Goal: Information Seeking & Learning: Learn about a topic

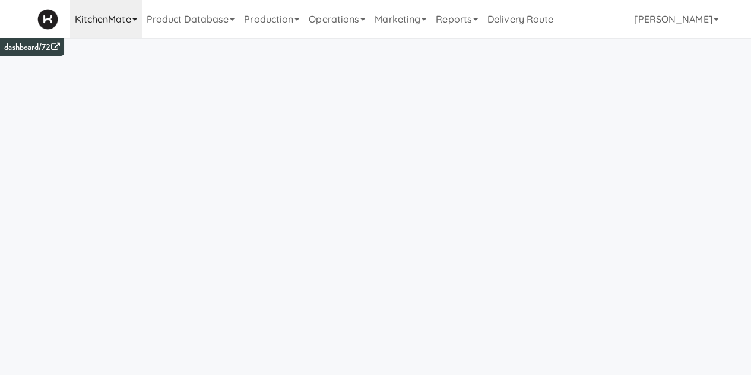
click at [123, 20] on link "KitchenMate" at bounding box center [106, 19] width 72 height 38
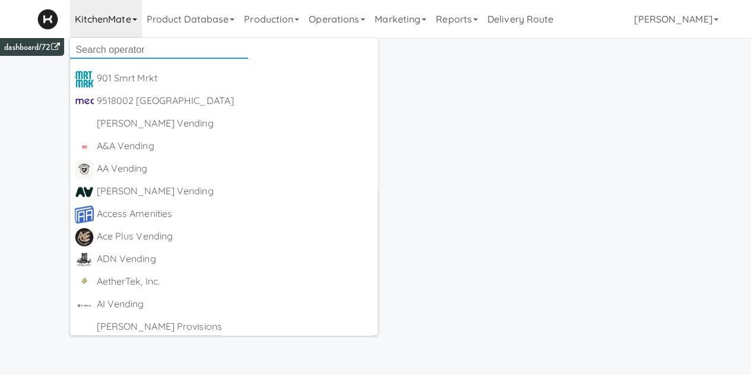
click at [118, 49] on input "text" at bounding box center [159, 50] width 178 height 18
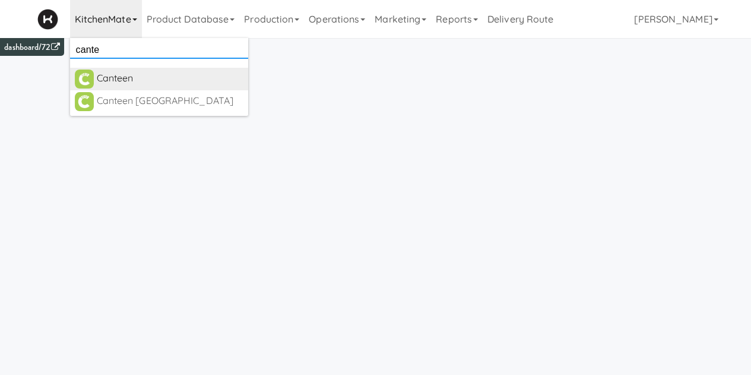
type input "cante"
click at [120, 80] on div "Canteen" at bounding box center [170, 78] width 147 height 18
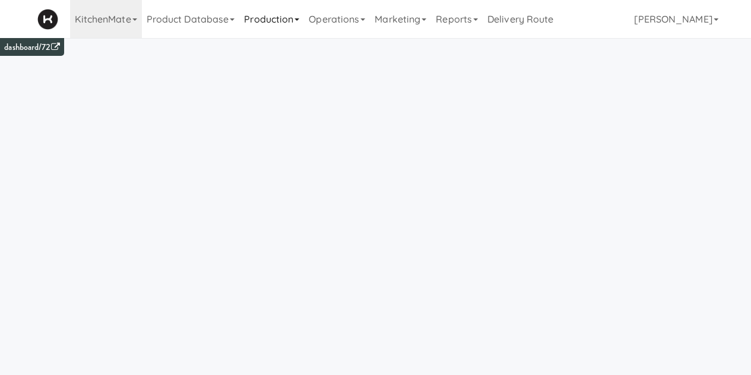
click at [258, 17] on link "Production" at bounding box center [271, 19] width 65 height 38
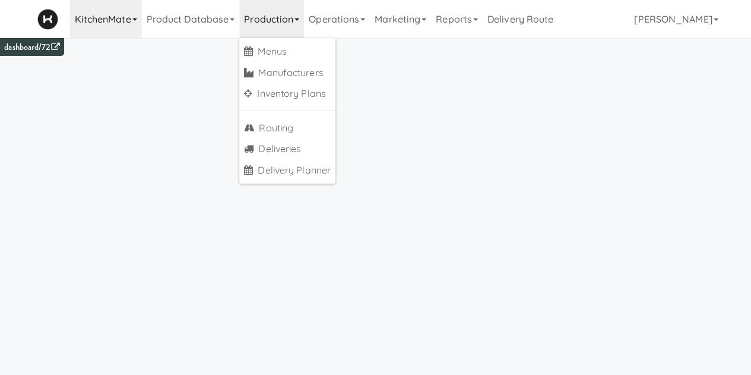
click at [118, 7] on link "KitchenMate" at bounding box center [106, 19] width 72 height 38
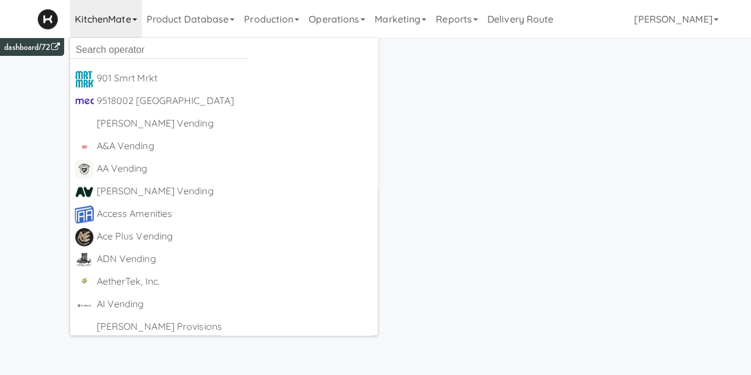
click at [136, 62] on ul "901 Smrt Mrkt https://fridge.kitchenmate.com/?operator_id=142 9518002 Canada ht…" at bounding box center [224, 186] width 308 height 297
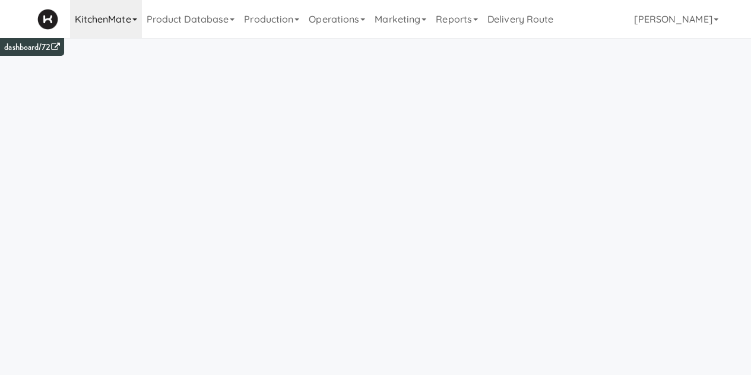
click at [137, 27] on link "KitchenMate" at bounding box center [106, 19] width 72 height 38
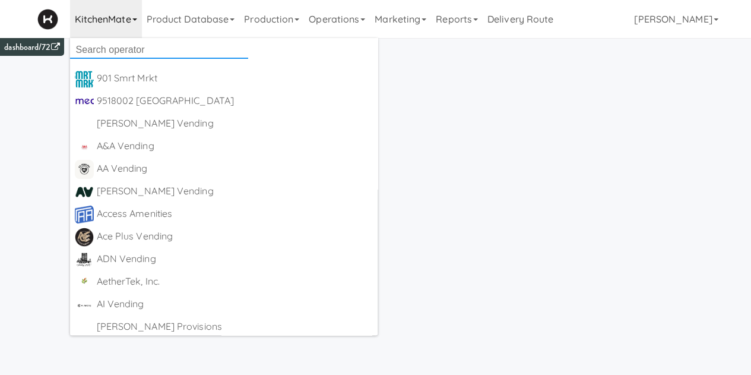
click at [145, 53] on input "text" at bounding box center [159, 50] width 178 height 18
type input "canteen"
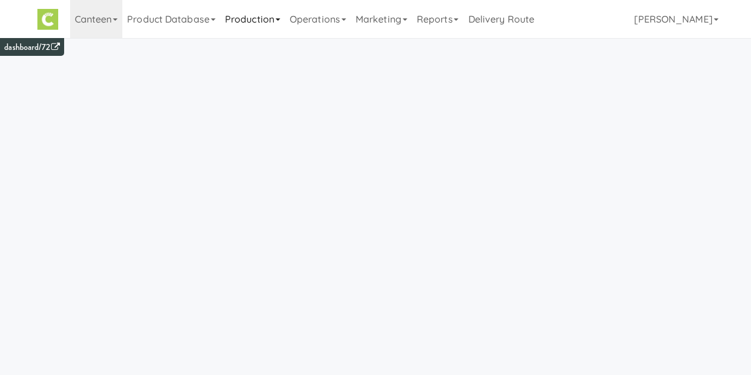
click at [234, 22] on link "Production" at bounding box center [252, 19] width 65 height 38
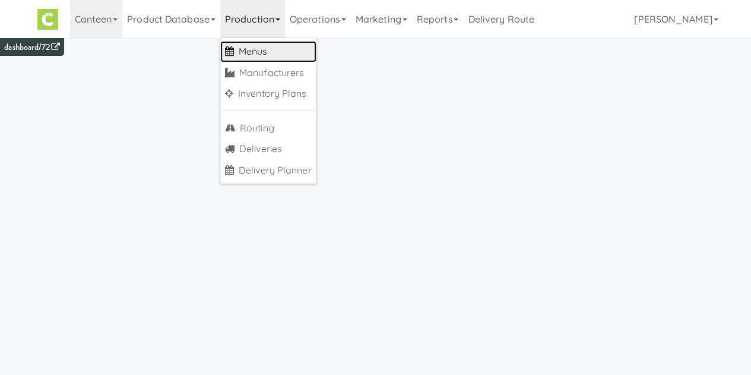
click at [249, 43] on link "Menus" at bounding box center [268, 51] width 96 height 21
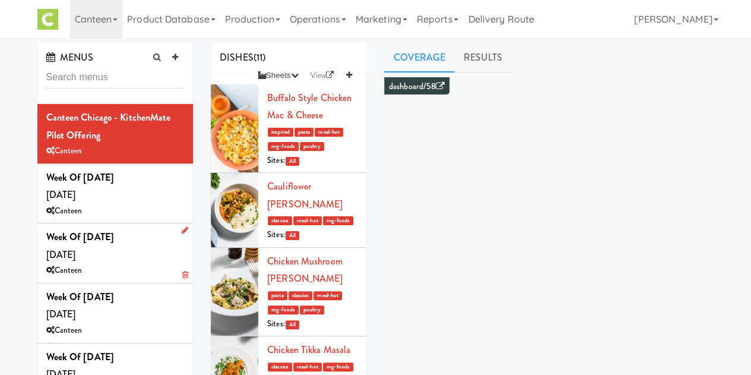
click at [131, 261] on div "Week of Sept 22, 2025 Wednesday, Sep 24 Canteen" at bounding box center [115, 253] width 138 height 50
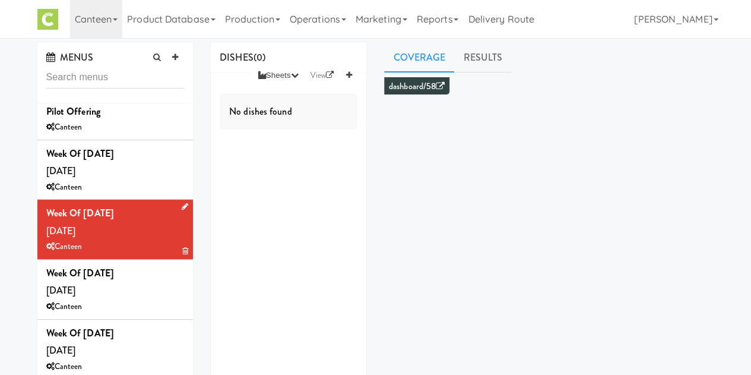
scroll to position [47, 0]
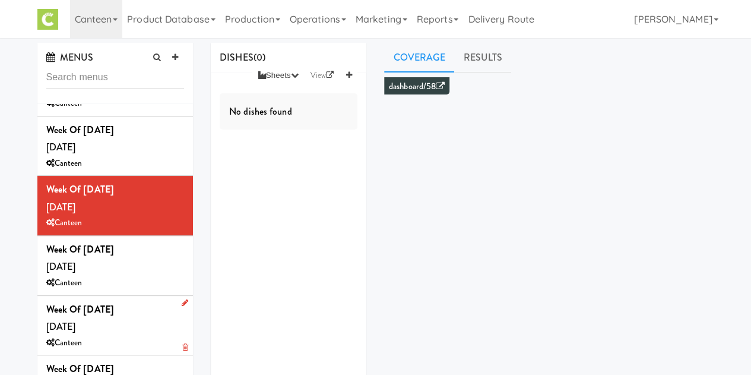
click at [128, 319] on div "Week of Sept 8th, 2025 Wednesday, Sep 10 Canteen" at bounding box center [115, 325] width 138 height 50
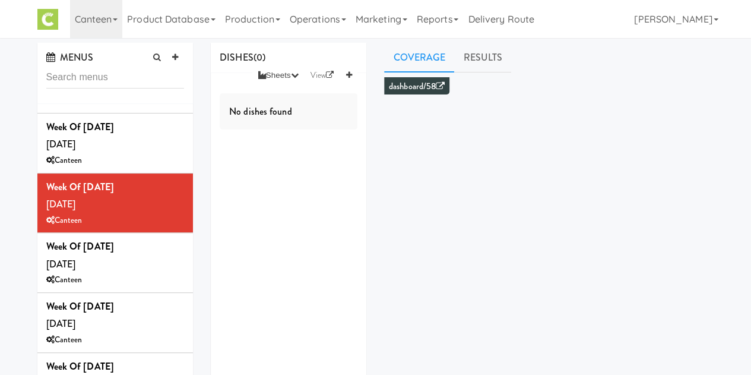
scroll to position [184, 0]
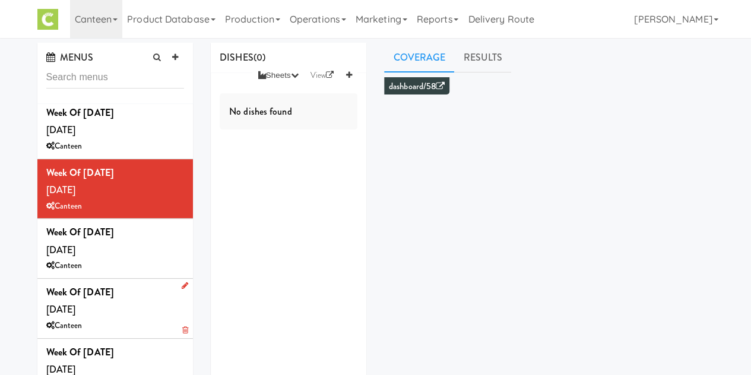
click at [141, 313] on div "Week of August 25th, 2025 Wednesday, Aug 27 Canteen" at bounding box center [115, 308] width 138 height 50
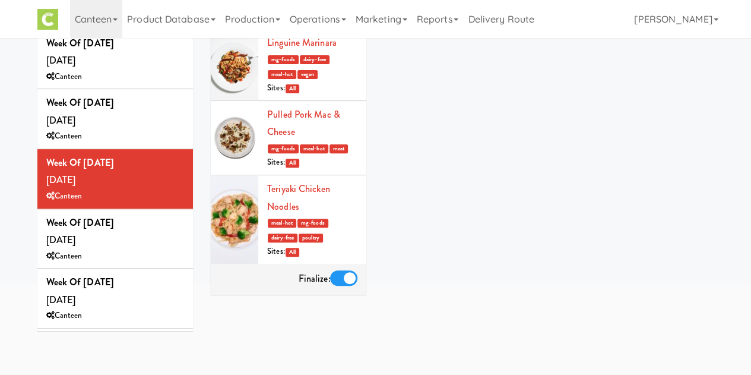
scroll to position [129, 0]
click at [153, 126] on div "Week of Sept 1st, 2025 Wednesday, Sep 03 Canteen" at bounding box center [115, 119] width 138 height 50
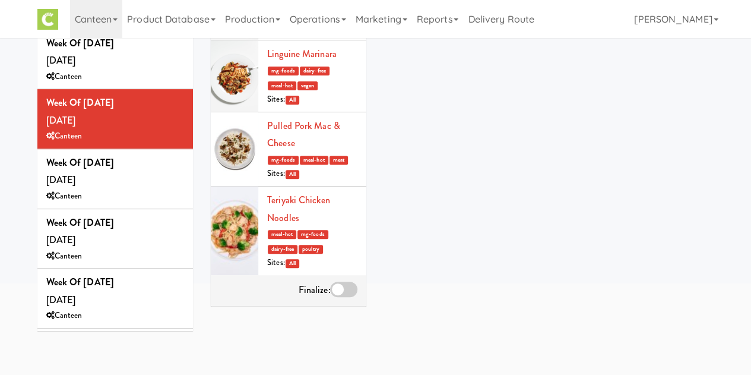
click at [339, 297] on div at bounding box center [343, 288] width 27 height 15
click at [0, 0] on input "checkbox" at bounding box center [0, 0] width 0 height 0
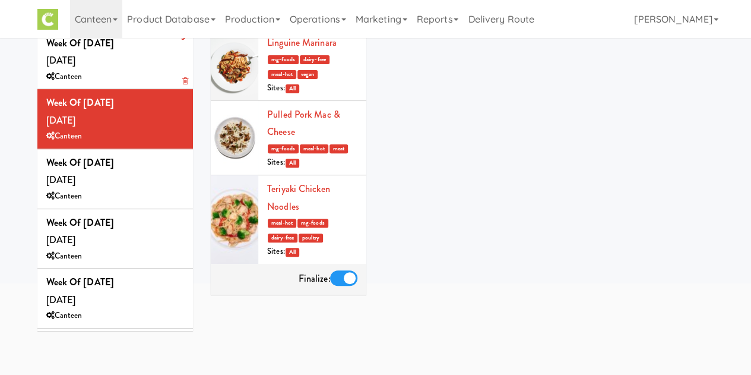
click at [120, 78] on div "Canteen" at bounding box center [115, 76] width 138 height 15
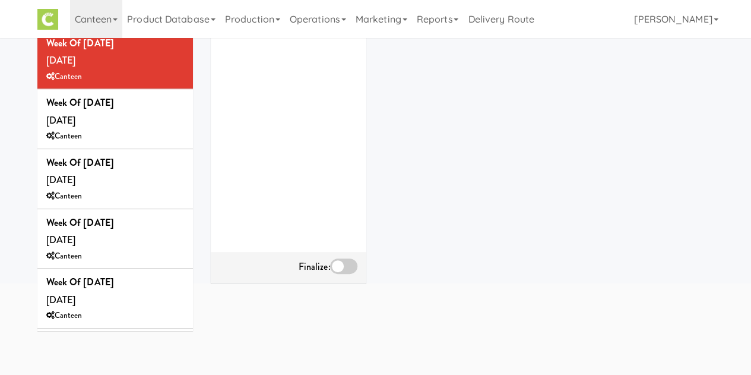
click at [344, 271] on div at bounding box center [343, 265] width 27 height 15
click at [0, 0] on input "checkbox" at bounding box center [0, 0] width 0 height 0
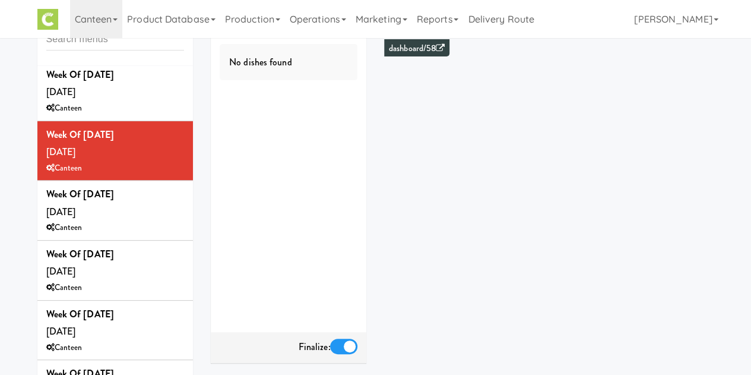
scroll to position [33, 0]
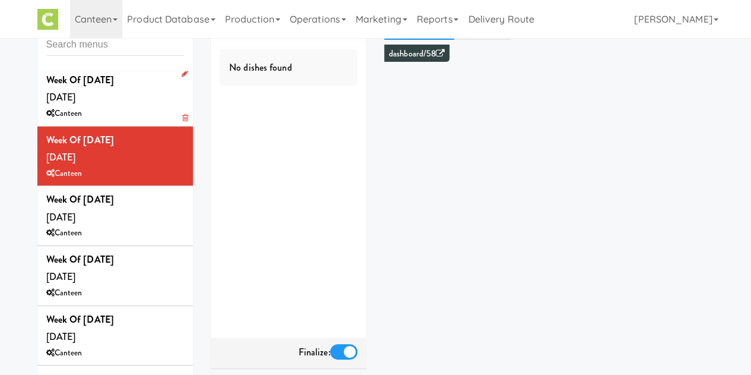
click at [127, 99] on div "Week of Sept 15th, 2025 Wednesday, Sep 17 Canteen" at bounding box center [115, 96] width 138 height 50
